Goal: Task Accomplishment & Management: Use online tool/utility

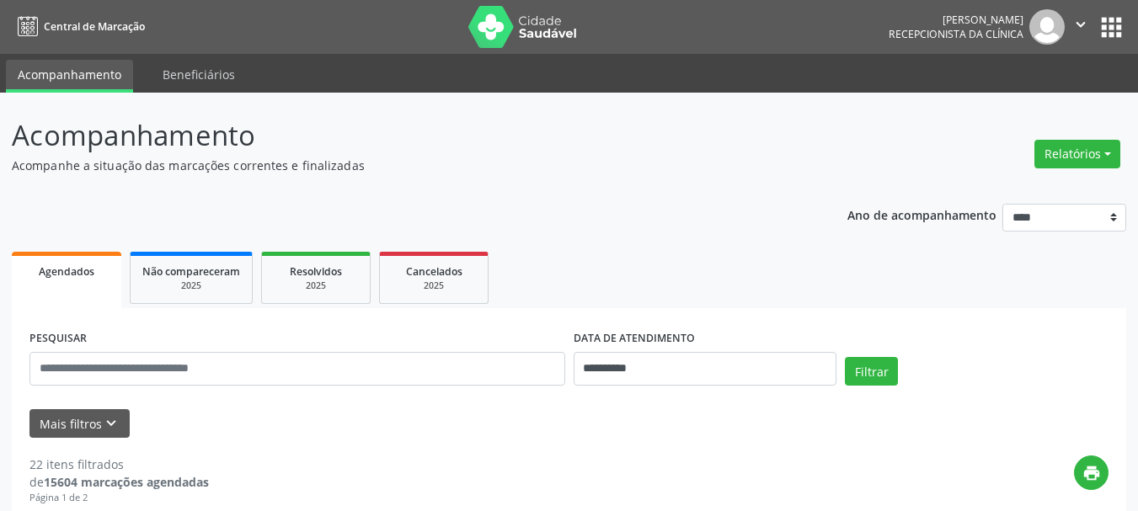
drag, startPoint x: 1060, startPoint y: 153, endPoint x: 999, endPoint y: 167, distance: 62.1
click at [1059, 153] on button "Relatórios" at bounding box center [1078, 154] width 86 height 29
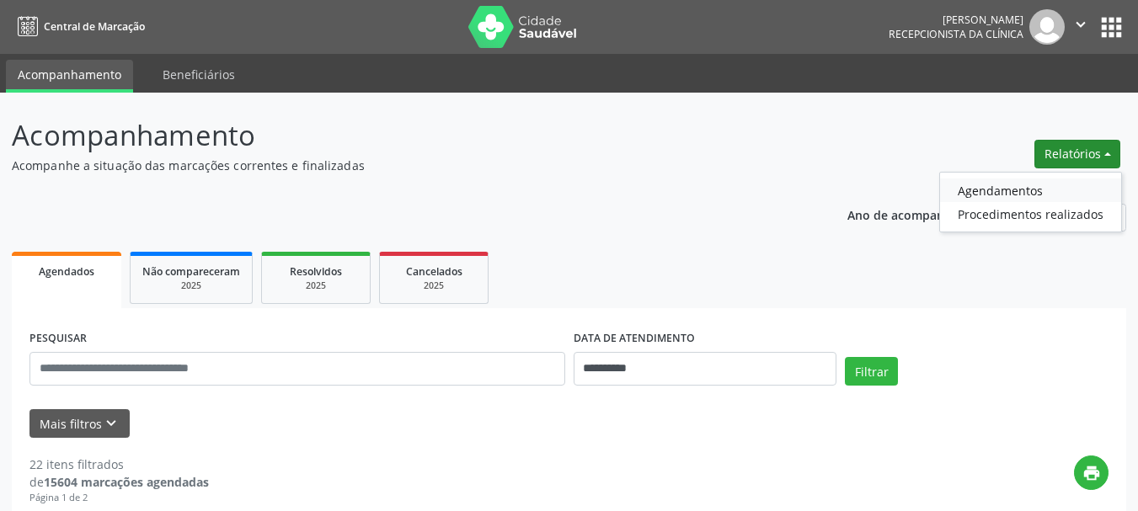
click at [980, 184] on link "Agendamentos" at bounding box center [1030, 191] width 181 height 24
select select "*"
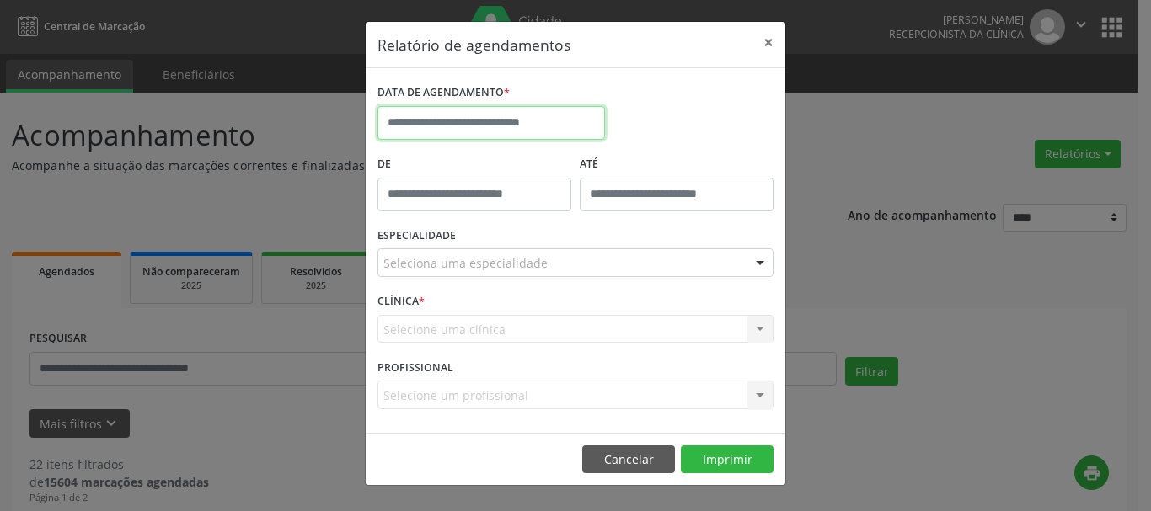
click at [526, 134] on input "text" at bounding box center [490, 123] width 227 height 34
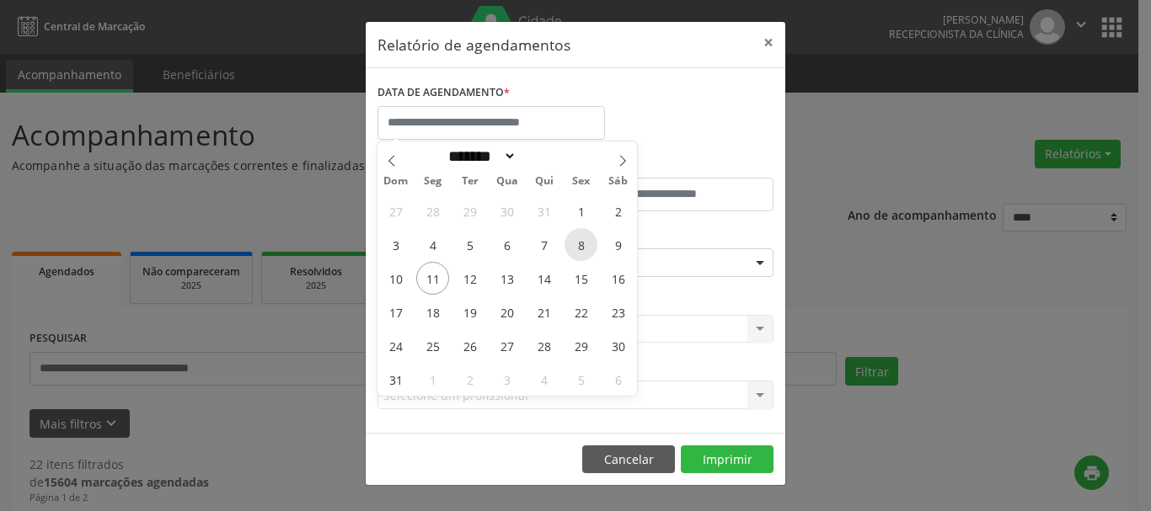
click at [586, 246] on span "8" at bounding box center [580, 244] width 33 height 33
type input "**********"
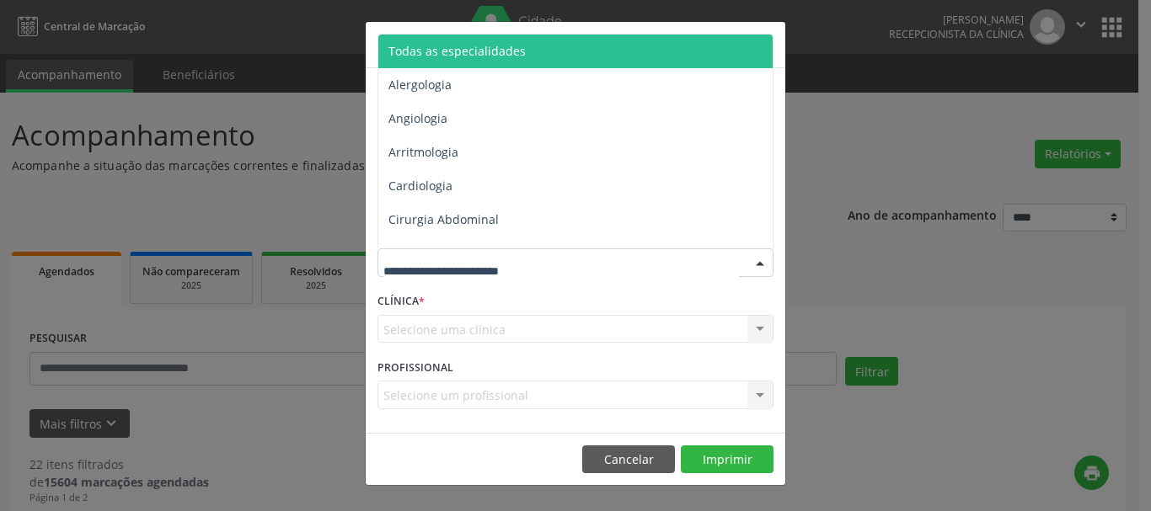
click at [518, 50] on span "Todas as especialidades" at bounding box center [456, 51] width 137 height 16
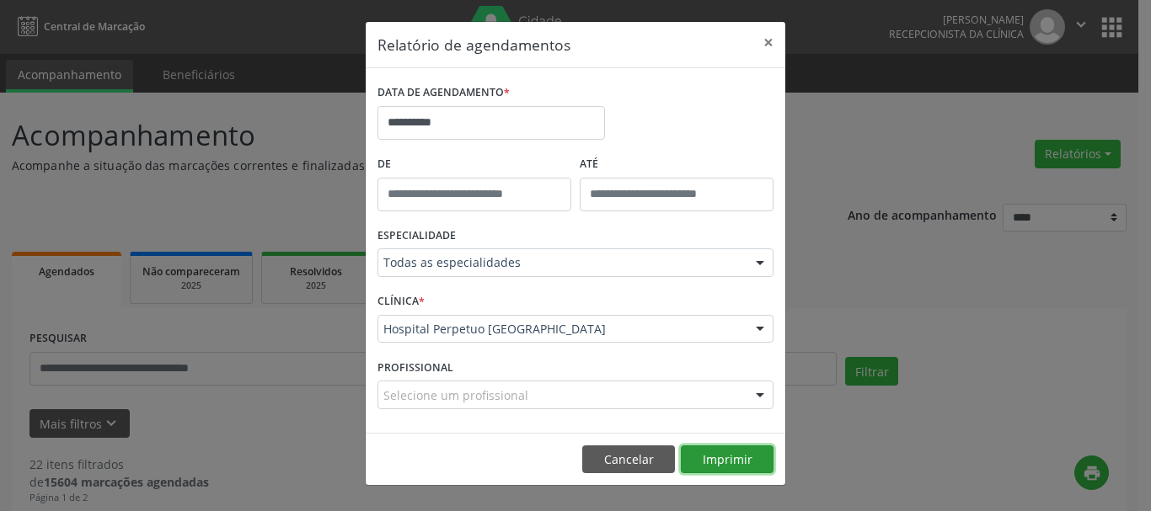
click at [724, 458] on button "Imprimir" at bounding box center [727, 460] width 93 height 29
drag, startPoint x: 767, startPoint y: 45, endPoint x: 805, endPoint y: 141, distance: 103.3
click at [777, 59] on button "×" at bounding box center [768, 42] width 34 height 41
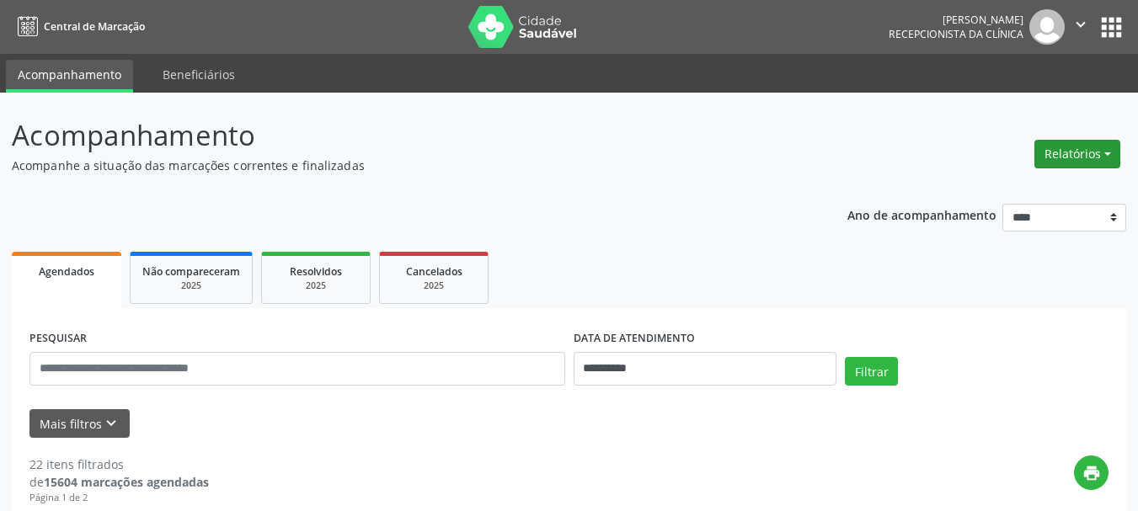
click at [1052, 143] on button "Relatórios" at bounding box center [1078, 154] width 86 height 29
click at [1028, 179] on link "Agendamentos" at bounding box center [1030, 191] width 181 height 24
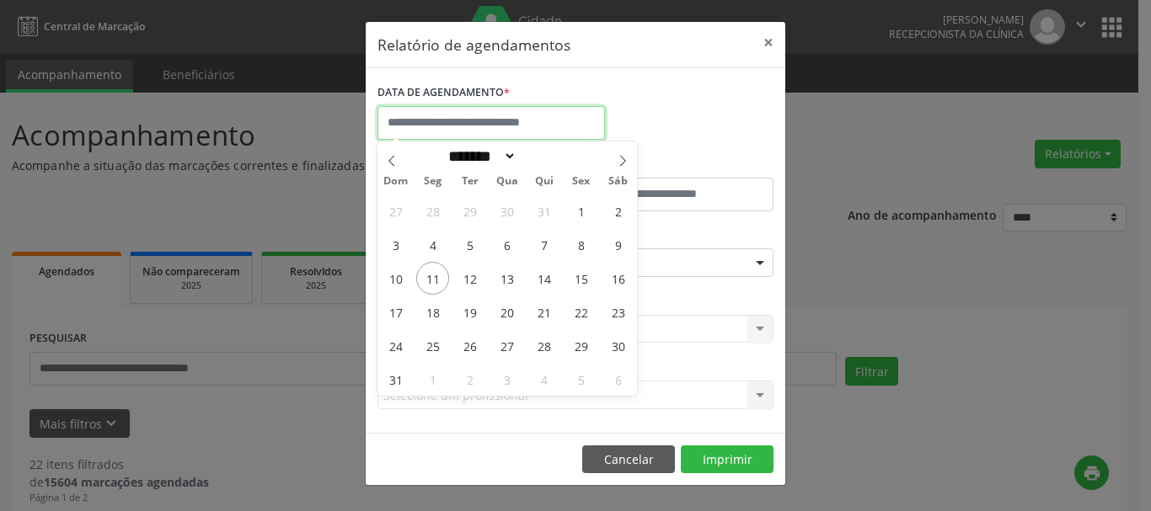
drag, startPoint x: 544, startPoint y: 126, endPoint x: 539, endPoint y: 181, distance: 55.0
click at [542, 126] on input "text" at bounding box center [490, 123] width 227 height 34
click at [436, 277] on span "11" at bounding box center [432, 278] width 33 height 33
type input "**********"
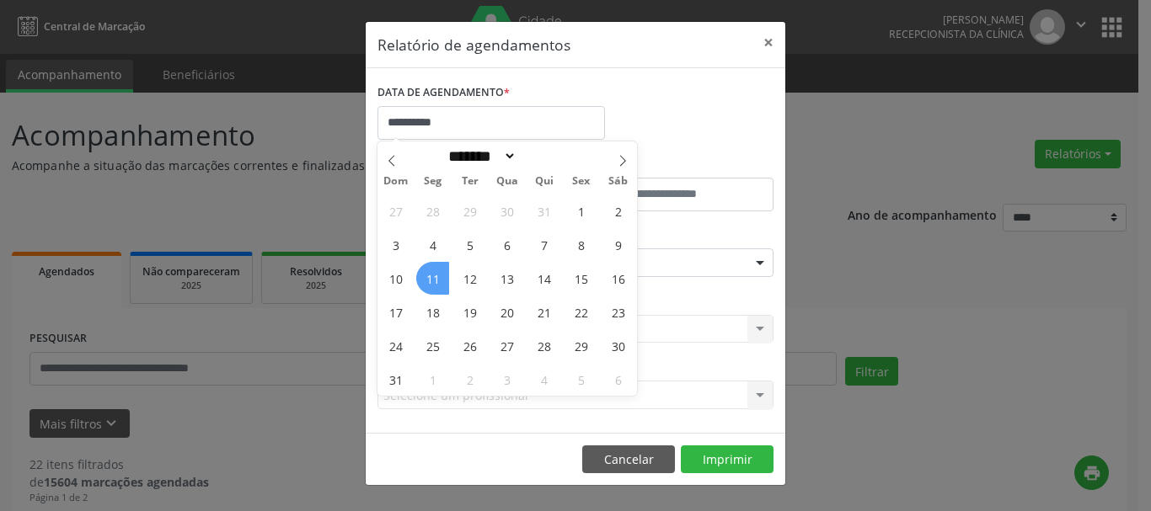
click at [436, 277] on span "11" at bounding box center [432, 278] width 33 height 33
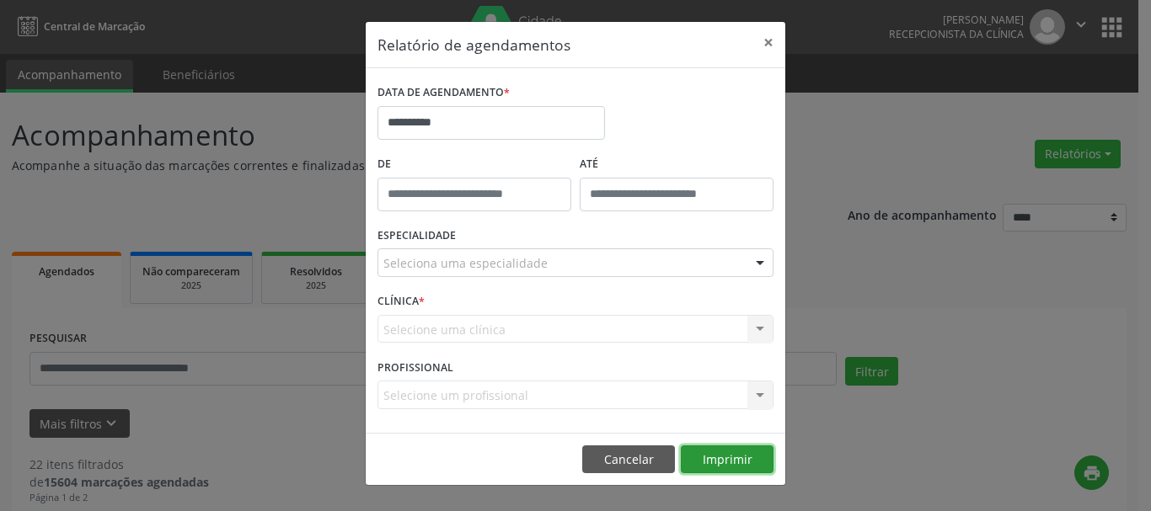
click at [746, 468] on button "Imprimir" at bounding box center [727, 460] width 93 height 29
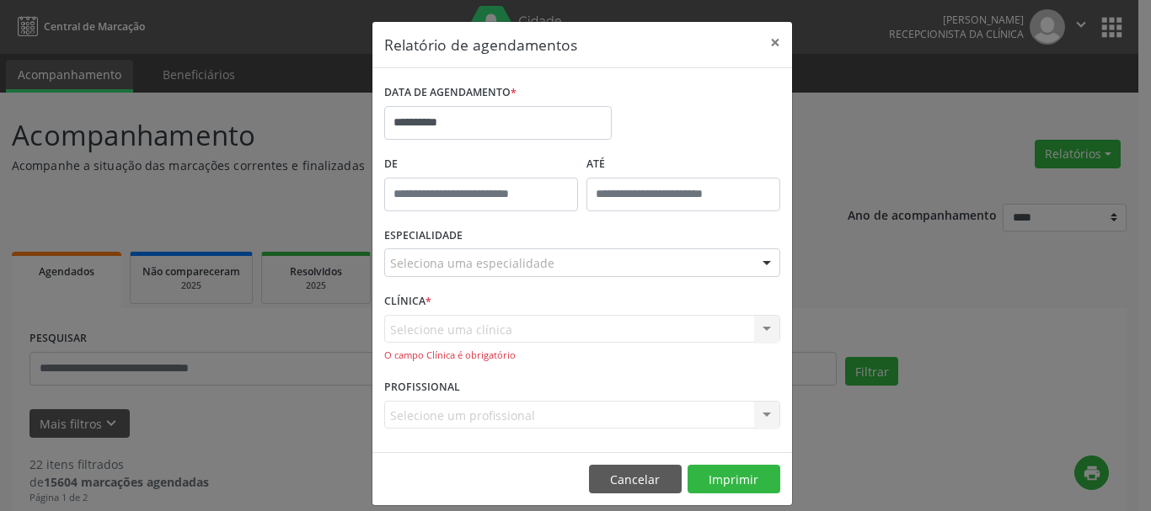
click at [616, 236] on div "ESPECIALIDADE Seleciona uma especialidade Todas as especialidades Alergologia A…" at bounding box center [582, 256] width 404 height 66
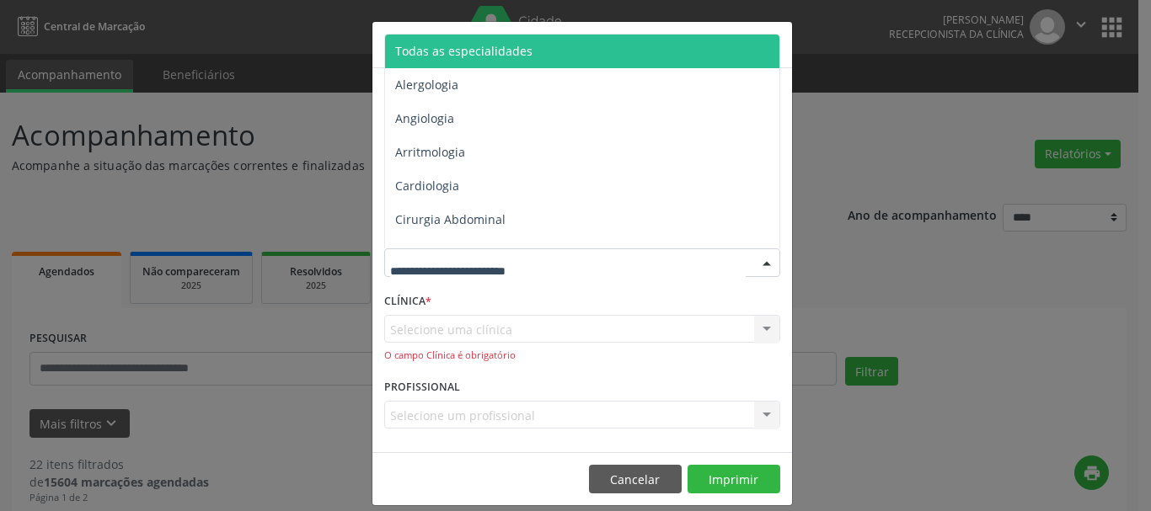
drag, startPoint x: 613, startPoint y: 256, endPoint x: 588, endPoint y: 246, distance: 27.2
click at [612, 257] on div at bounding box center [582, 263] width 396 height 29
click at [533, 51] on span "Todas as especialidades" at bounding box center [583, 52] width 397 height 34
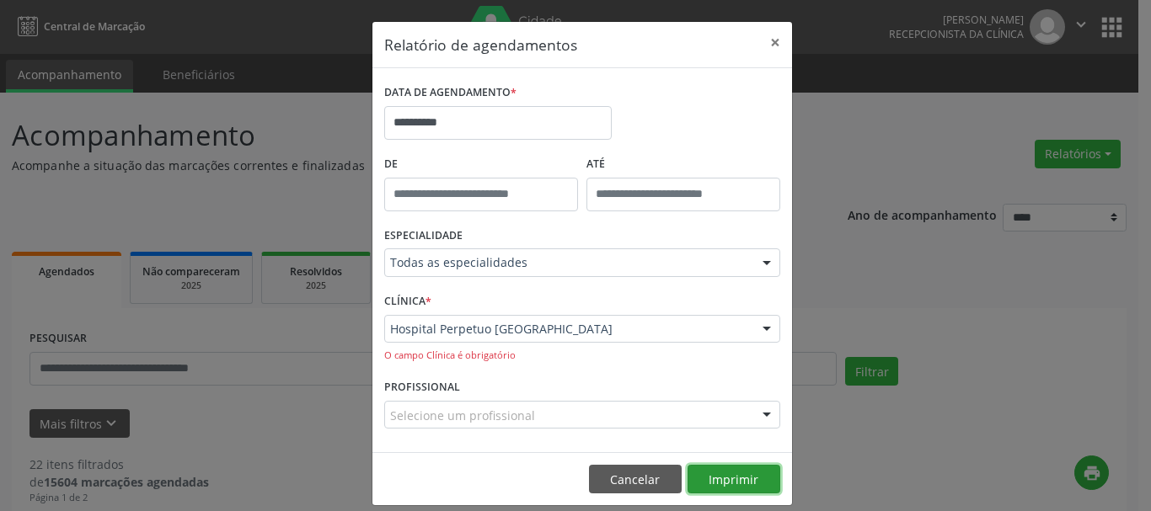
click at [747, 480] on button "Imprimir" at bounding box center [733, 479] width 93 height 29
